Goal: Transaction & Acquisition: Purchase product/service

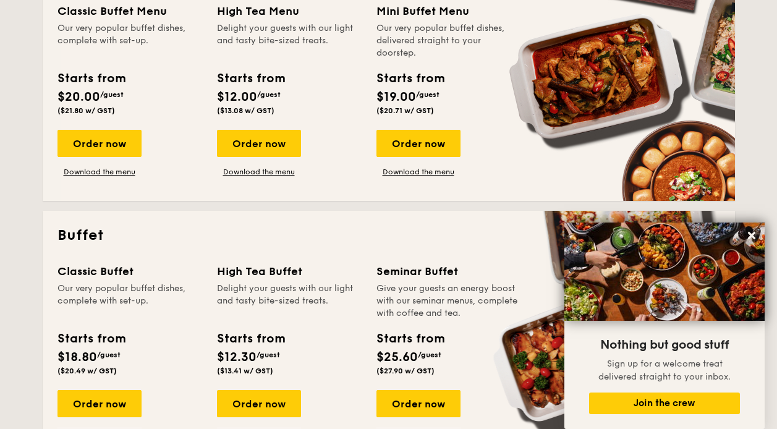
scroll to position [371, 0]
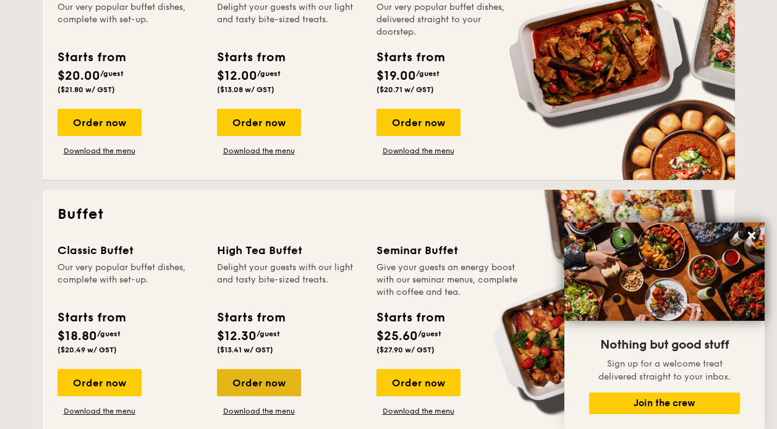
click at [250, 378] on div "Order now" at bounding box center [259, 382] width 84 height 27
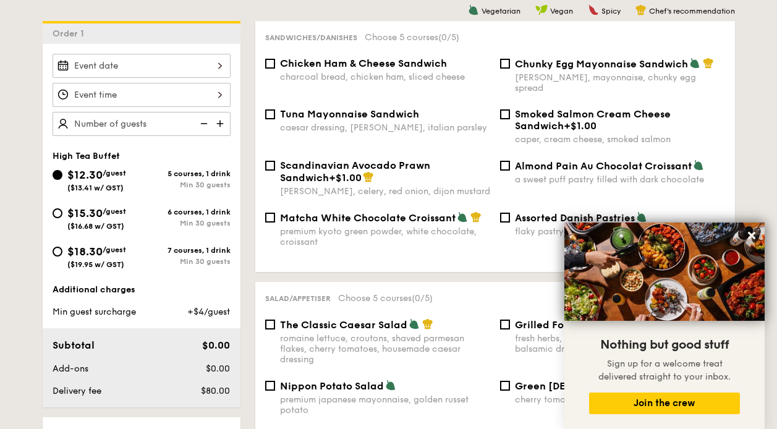
scroll to position [326, 0]
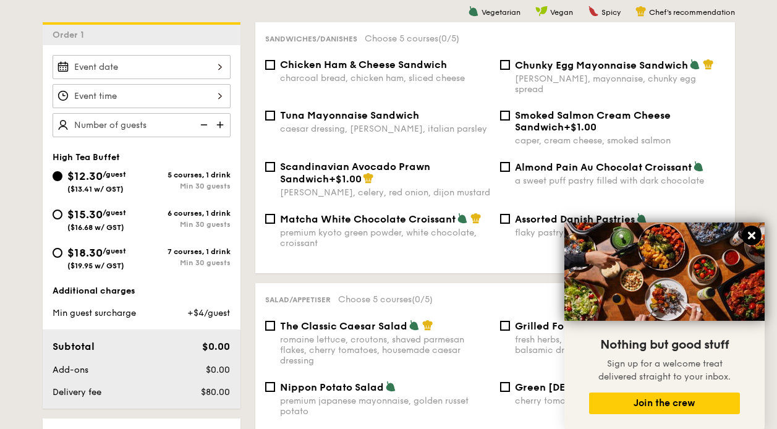
click at [751, 234] on icon at bounding box center [751, 235] width 7 height 7
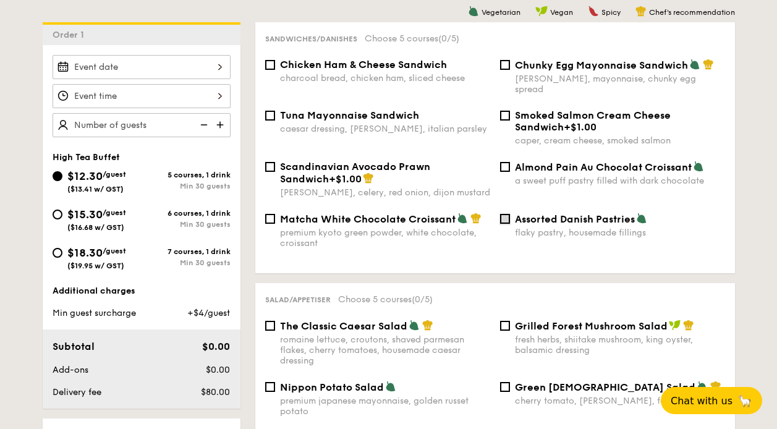
click at [504, 214] on input "Assorted Danish Pastries flaky pastry, housemade fillings" at bounding box center [505, 219] width 10 height 10
checkbox input "true"
click at [258, 99] on div "Sandwiches/Danishes Choose 5 courses (1/5) Chicken Ham & Cheese Sandwich charco…" at bounding box center [494, 147] width 479 height 251
click at [500, 65] on input "Chunky Egg Mayonnaise Sandwich dijon mustard, mayonnaise, chunky egg spread" at bounding box center [505, 65] width 10 height 10
checkbox input "true"
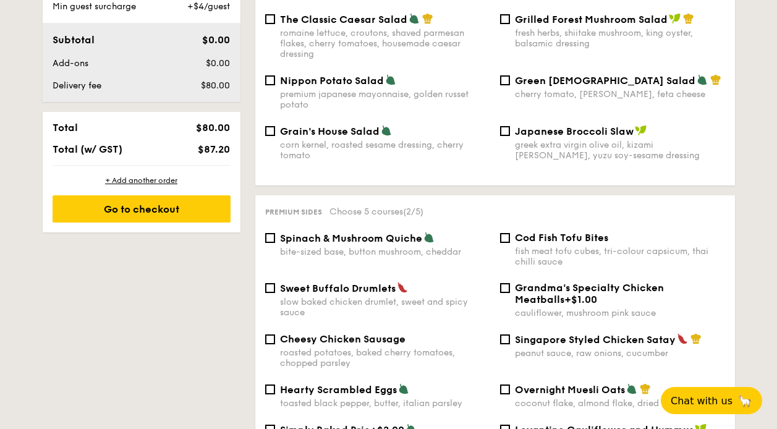
scroll to position [694, 0]
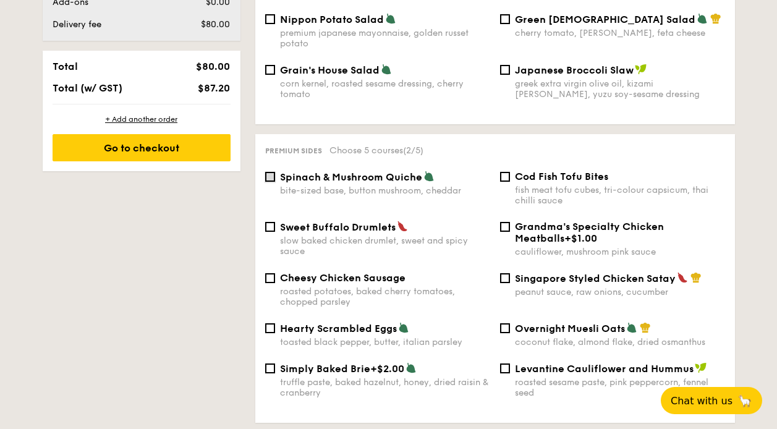
click at [269, 172] on input "Spinach & Mushroom Quiche bite-sized base, button mushroom, cheddar" at bounding box center [270, 177] width 10 height 10
checkbox input "true"
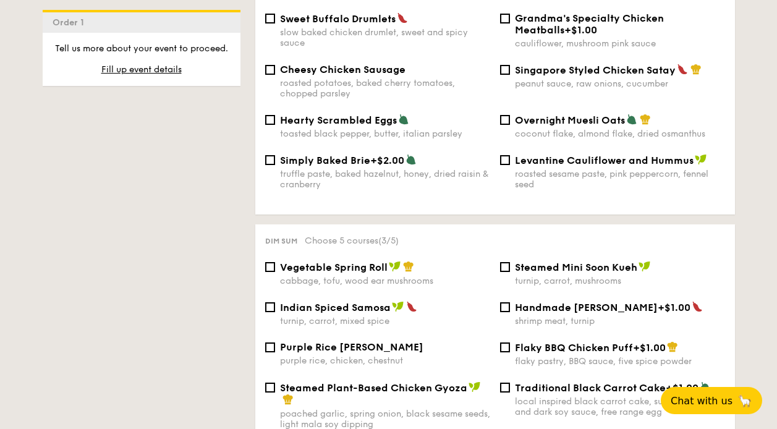
scroll to position [939, 0]
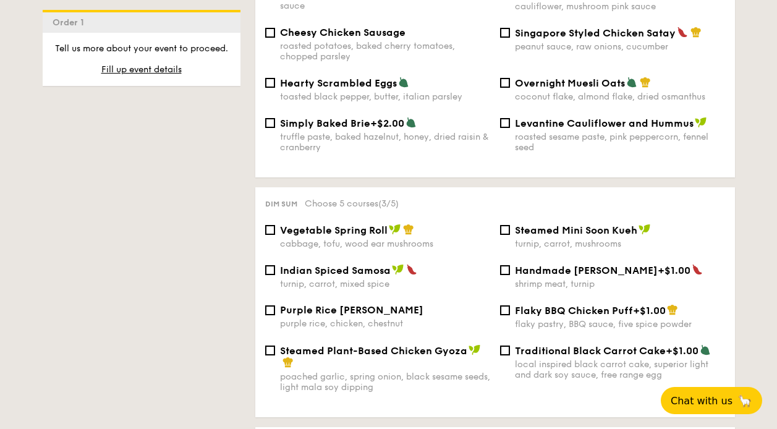
click at [277, 264] on div "Indian Spiced Samosa turnip, carrot, mixed spice" at bounding box center [377, 276] width 235 height 25
click at [274, 264] on div "Indian Spiced Samosa turnip, carrot, mixed spice" at bounding box center [377, 276] width 235 height 25
click at [262, 264] on div "Indian Spiced Samosa turnip, carrot, mixed spice" at bounding box center [377, 276] width 235 height 25
click at [268, 265] on input "Indian Spiced Samosa turnip, carrot, mixed spice" at bounding box center [270, 270] width 10 height 10
checkbox input "true"
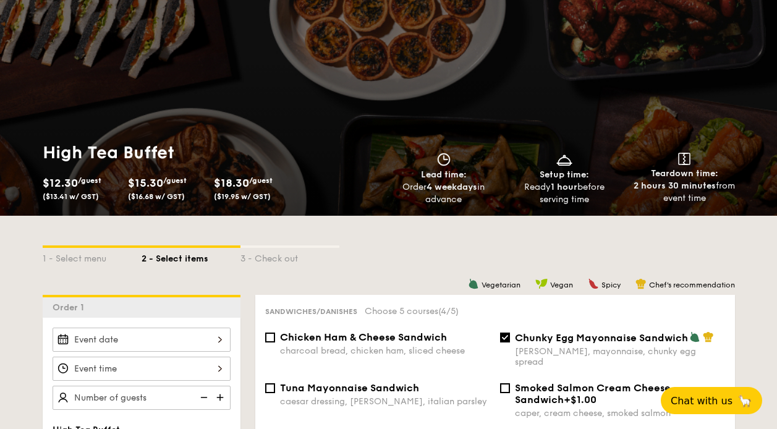
scroll to position [183, 0]
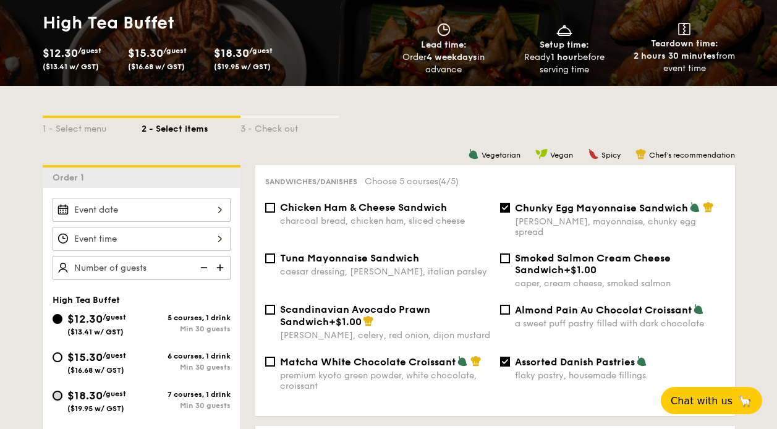
click at [58, 398] on input "$18.30 /guest ($19.95 w/ GST) 7 courses, 1 drink Min 30 guests" at bounding box center [58, 395] width 10 height 10
radio input "true"
checkbox input "false"
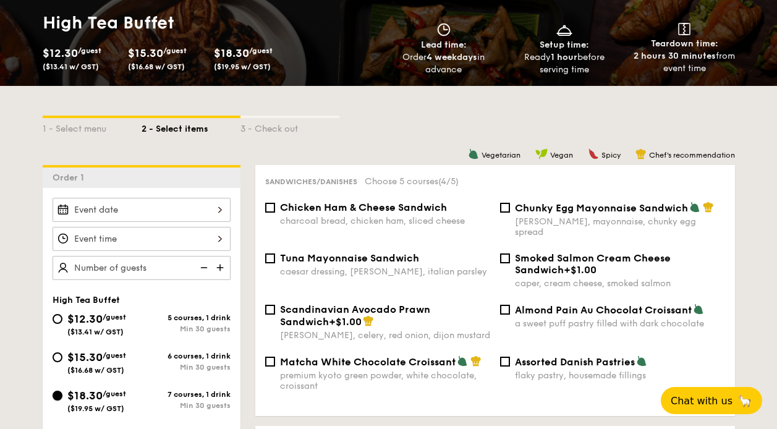
checkbox input "false"
radio input "true"
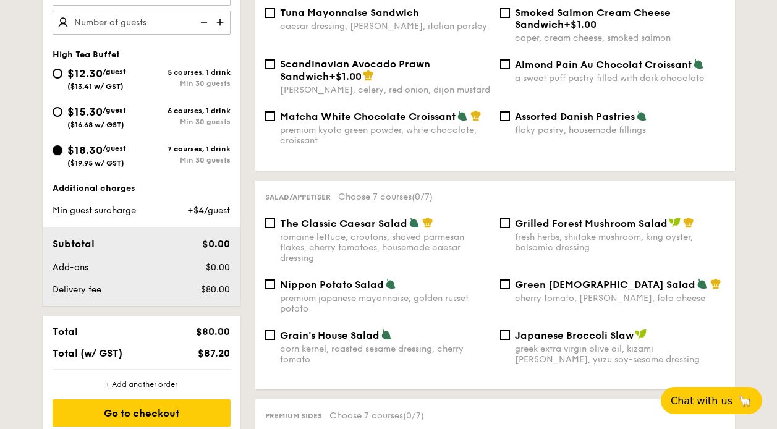
scroll to position [122, 0]
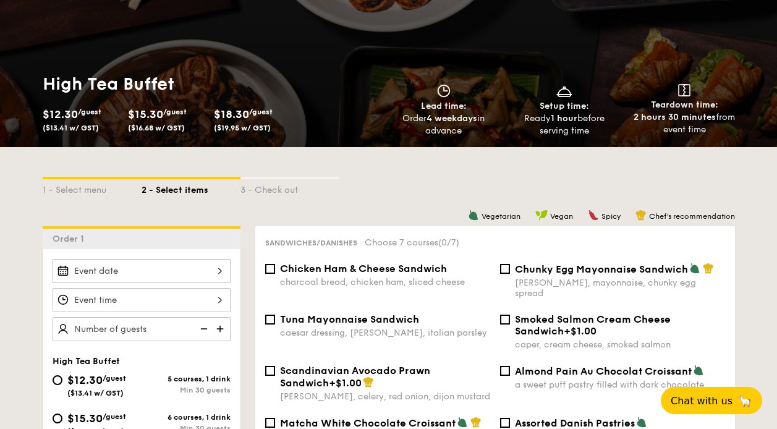
click at [277, 270] on div "Chicken Ham & Cheese Sandwich charcoal bread, chicken ham, sliced cheese" at bounding box center [377, 275] width 235 height 25
click at [272, 272] on input "Chicken Ham & Cheese Sandwich charcoal bread, chicken ham, sliced cheese" at bounding box center [270, 269] width 10 height 10
click at [266, 276] on label "Chicken Ham & Cheese Sandwich charcoal bread, chicken ham, sliced cheese" at bounding box center [377, 282] width 225 height 12
click at [266, 274] on input "Chicken Ham & Cheese Sandwich charcoal bread, chicken ham, sliced cheese" at bounding box center [270, 269] width 10 height 10
click at [272, 264] on input "Chicken Ham & Cheese Sandwich charcoal bread, chicken ham, sliced cheese" at bounding box center [270, 269] width 10 height 10
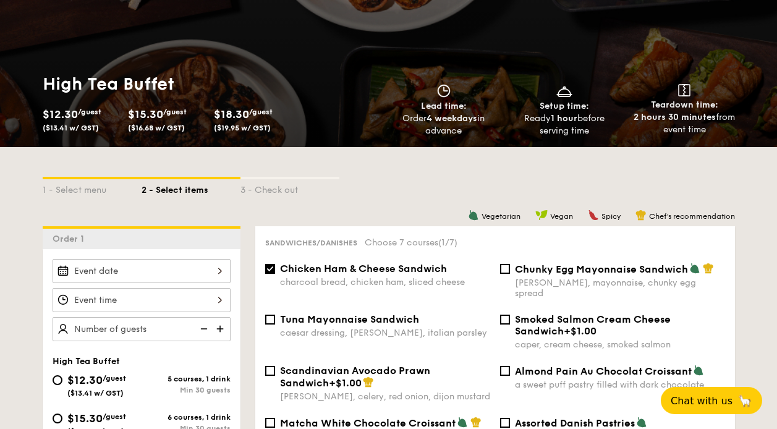
click at [267, 263] on div "Chicken Ham & Cheese Sandwich charcoal bread, chicken ham, sliced cheese" at bounding box center [377, 275] width 235 height 25
click at [268, 267] on input "Chicken Ham & Cheese Sandwich charcoal bread, chicken ham, sliced cheese" at bounding box center [270, 269] width 10 height 10
checkbox input "false"
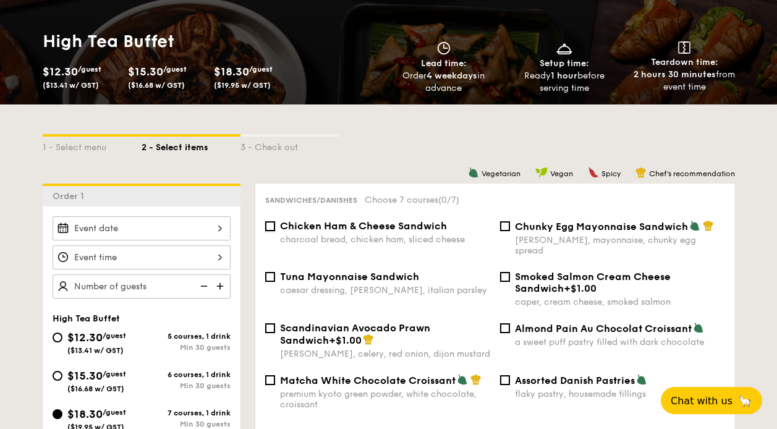
scroll to position [183, 0]
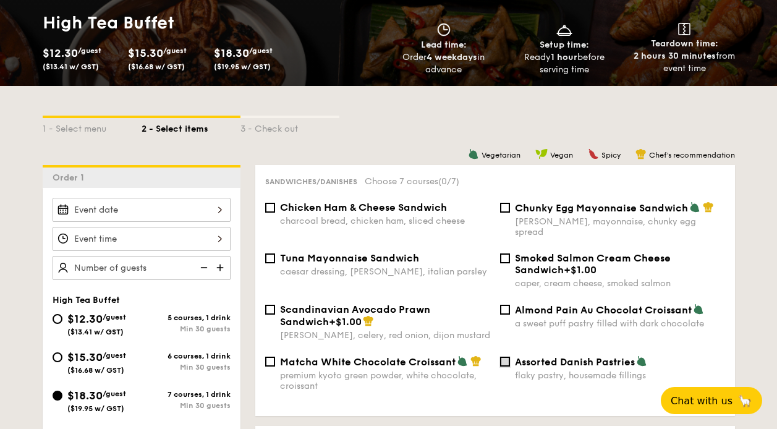
click at [503, 356] on input "Assorted Danish Pastries flaky pastry, housemade fillings" at bounding box center [505, 361] width 10 height 10
checkbox input "true"
click at [504, 208] on input "Chunky Egg Mayonnaise Sandwich dijon mustard, mayonnaise, chunky egg spread" at bounding box center [505, 208] width 10 height 10
checkbox input "true"
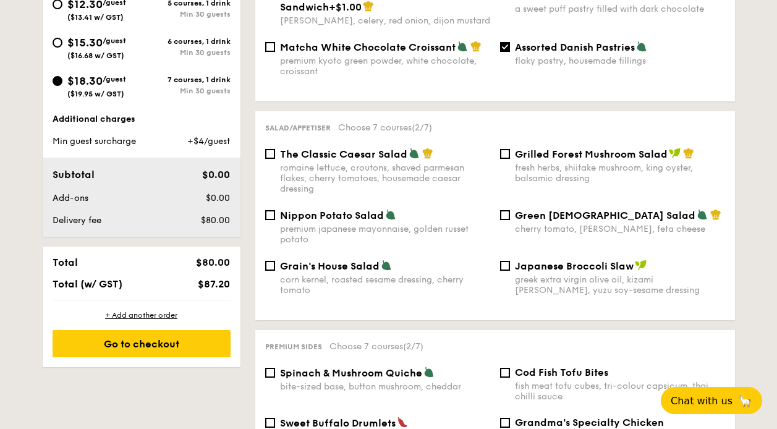
scroll to position [551, 0]
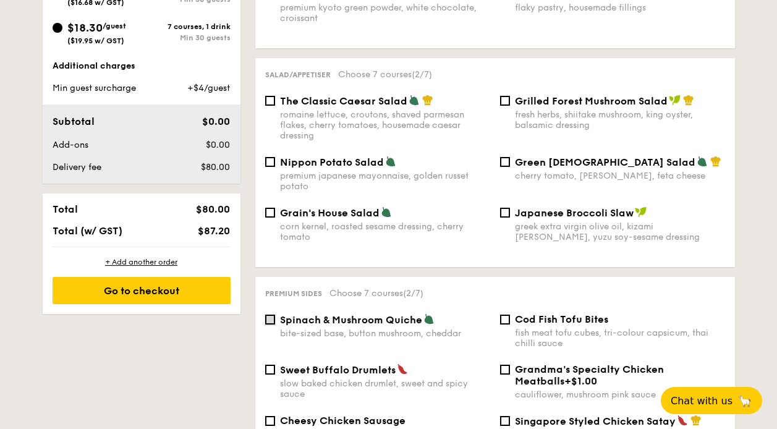
click at [265, 314] on input "Spinach & Mushroom Quiche bite-sized base, button mushroom, cheddar" at bounding box center [270, 319] width 10 height 10
checkbox input "true"
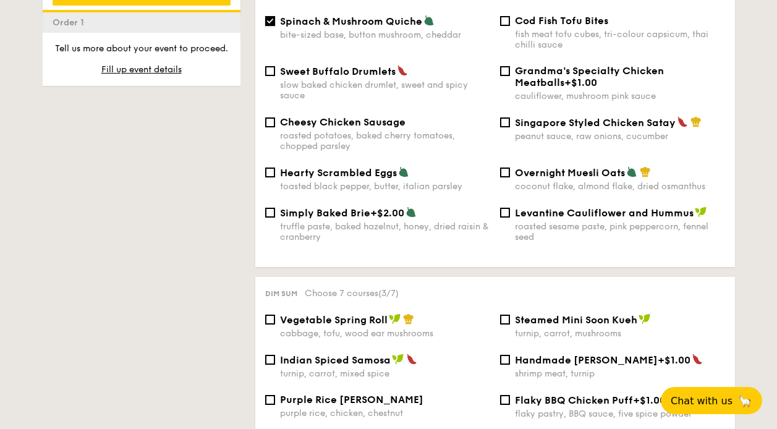
scroll to position [919, 0]
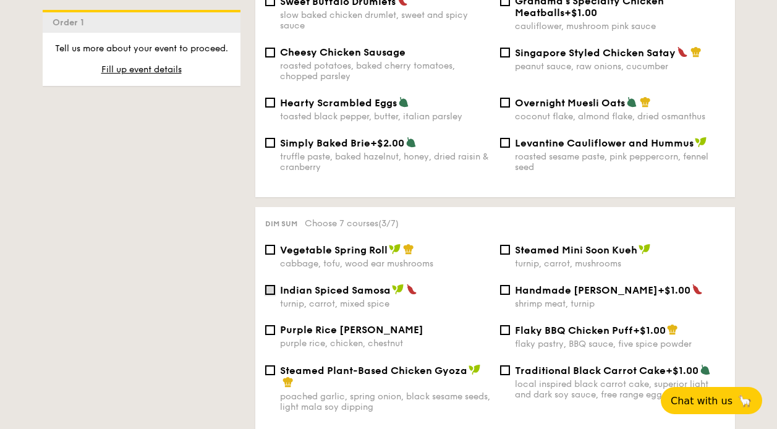
click at [271, 285] on input "Indian Spiced Samosa turnip, carrot, mixed spice" at bounding box center [270, 290] width 10 height 10
checkbox input "true"
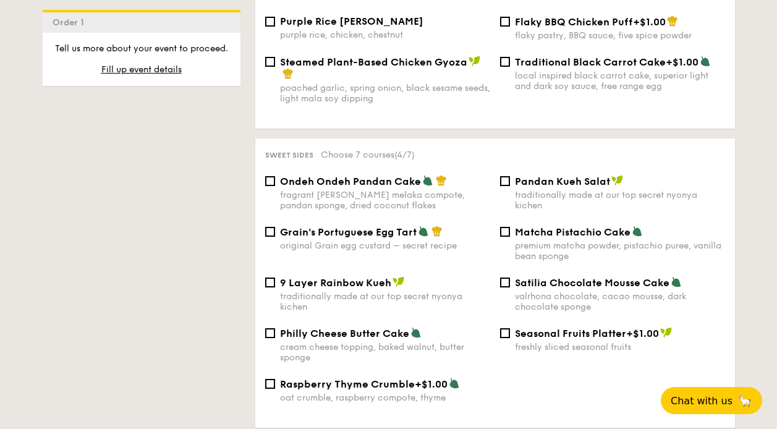
scroll to position [1226, 0]
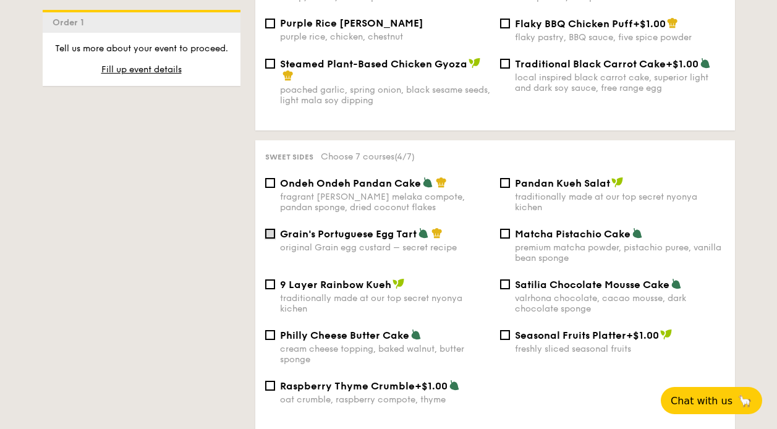
click at [269, 229] on input "Grain's Portuguese Egg Tart original Grain egg custard – secret recipe" at bounding box center [270, 234] width 10 height 10
checkbox input "true"
click at [504, 178] on input "Pandan Kueh Salat traditionally made at our top secret nyonya kichen" at bounding box center [505, 183] width 10 height 10
checkbox input "true"
click at [505, 229] on input "Matcha Pistachio Cake premium matcha powder, pistachio puree, vanilla bean spon…" at bounding box center [505, 234] width 10 height 10
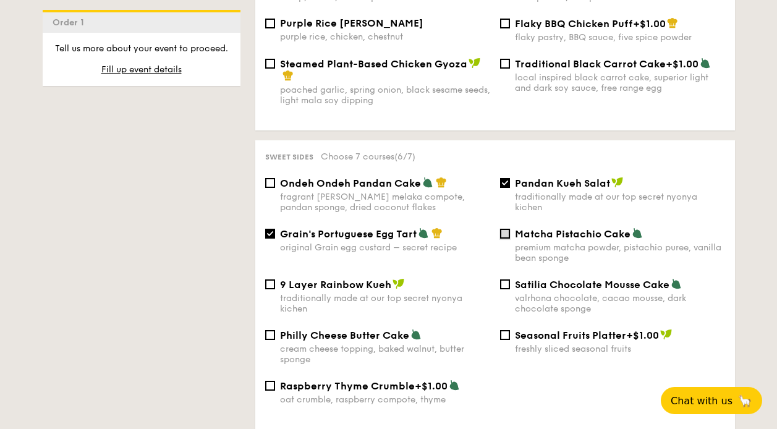
checkbox input "true"
click at [507, 178] on input "Pandan Kueh Salat traditionally made at our top secret nyonya kichen" at bounding box center [505, 183] width 10 height 10
checkbox input "false"
click at [503, 279] on input "Satilia Chocolate Mousse Cake valrhona chocolate, cacao mousse, dark chocolate …" at bounding box center [505, 284] width 10 height 10
checkbox input "true"
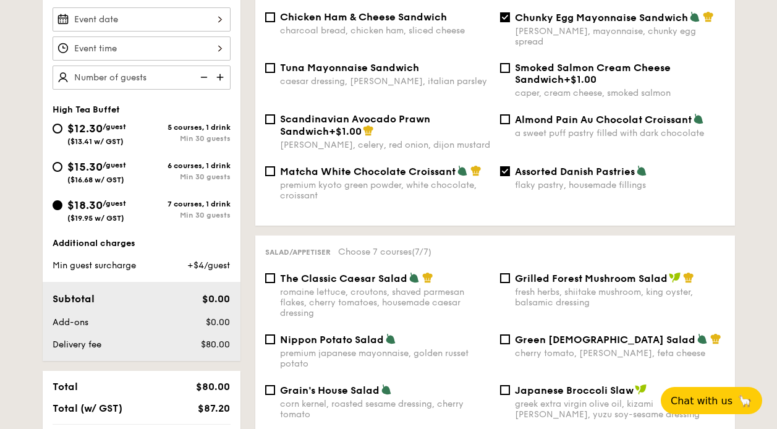
scroll to position [368, 0]
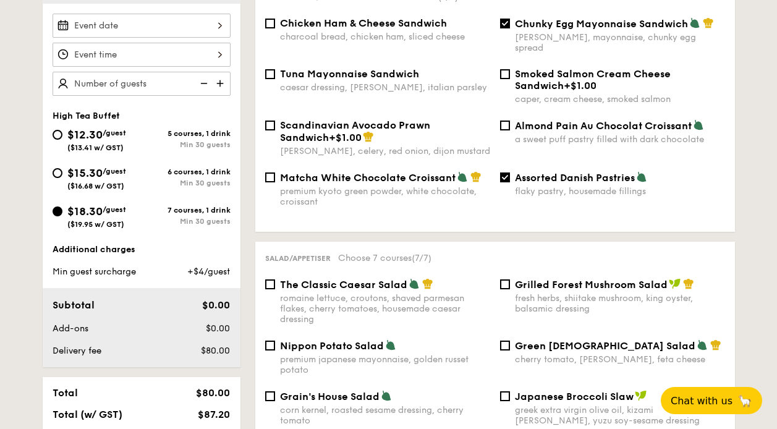
click at [119, 74] on input "text" at bounding box center [142, 84] width 178 height 24
click at [218, 85] on img at bounding box center [221, 83] width 19 height 23
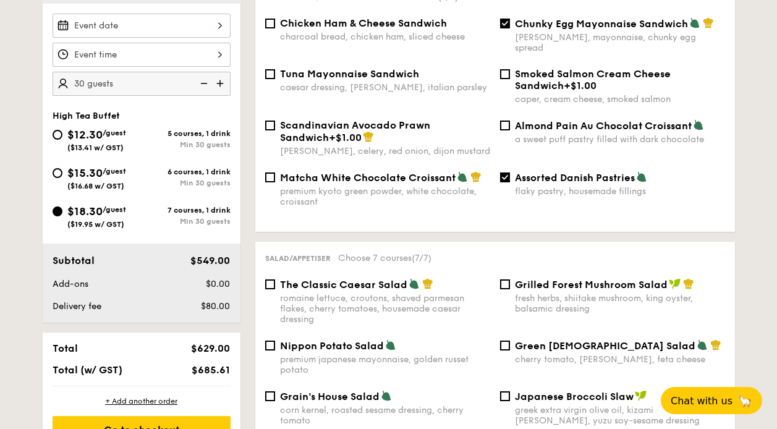
click at [218, 85] on img at bounding box center [221, 83] width 19 height 23
click at [198, 85] on img at bounding box center [202, 83] width 19 height 23
click at [217, 86] on img at bounding box center [221, 83] width 19 height 23
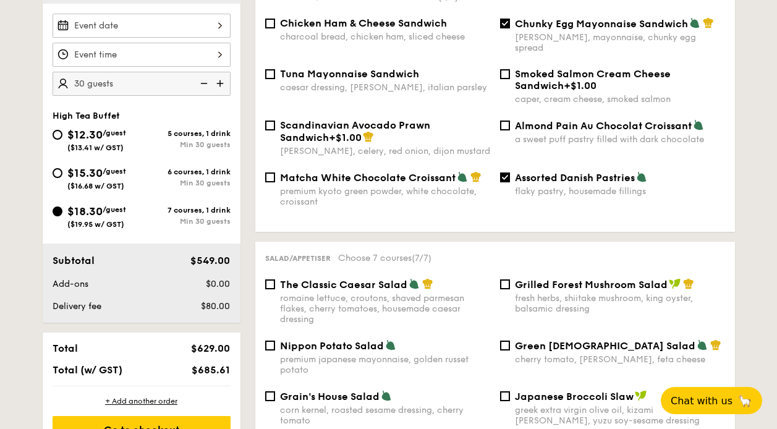
type input "35 guests"
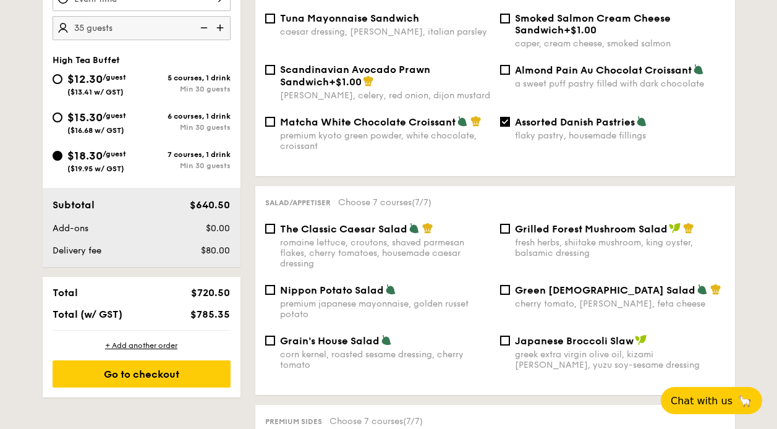
scroll to position [429, 0]
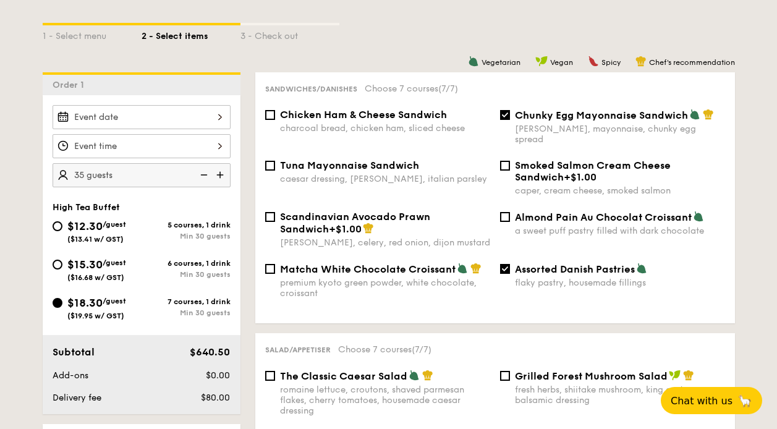
scroll to position [183, 0]
